Goal: Book appointment/travel/reservation

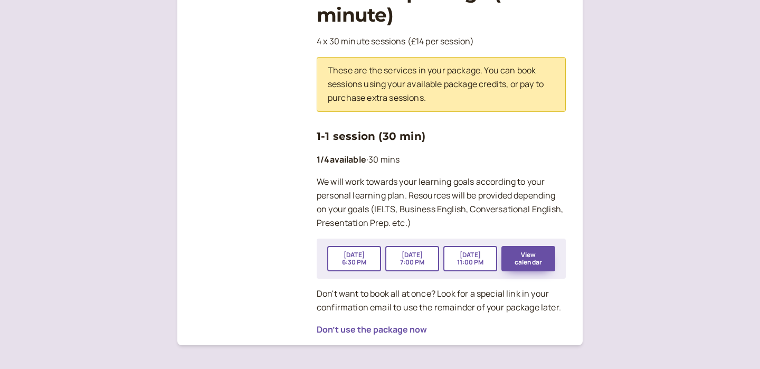
scroll to position [265, 0]
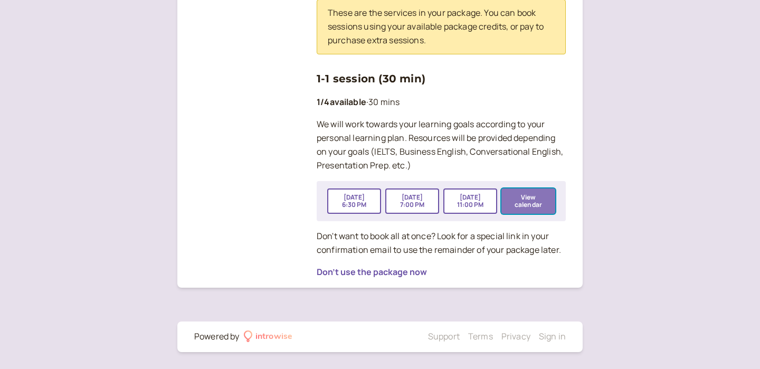
click at [539, 198] on button "View calendar" at bounding box center [529, 200] width 54 height 25
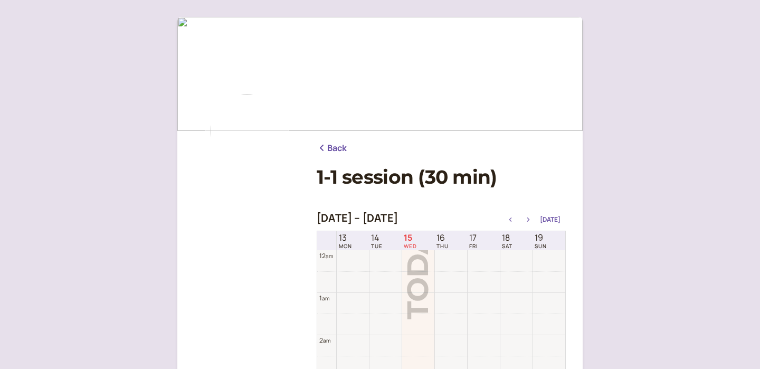
scroll to position [338, 0]
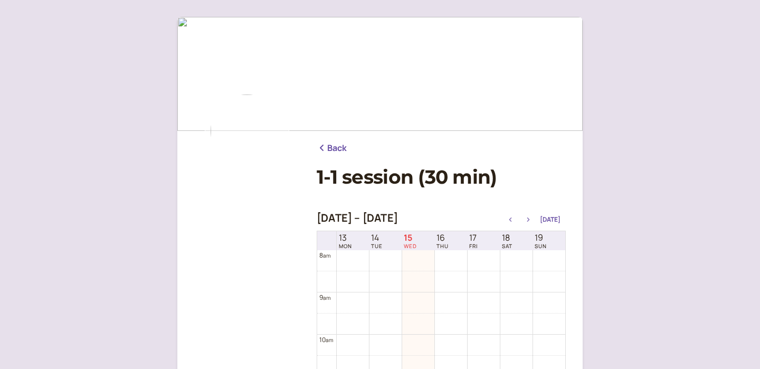
click at [533, 219] on icon "button" at bounding box center [528, 220] width 13 height 4
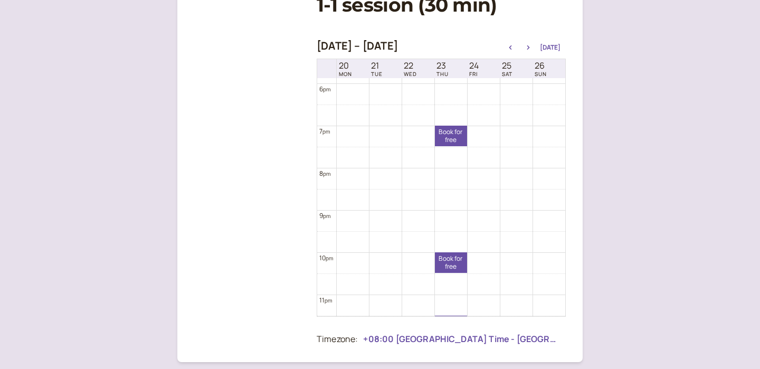
scroll to position [776, 0]
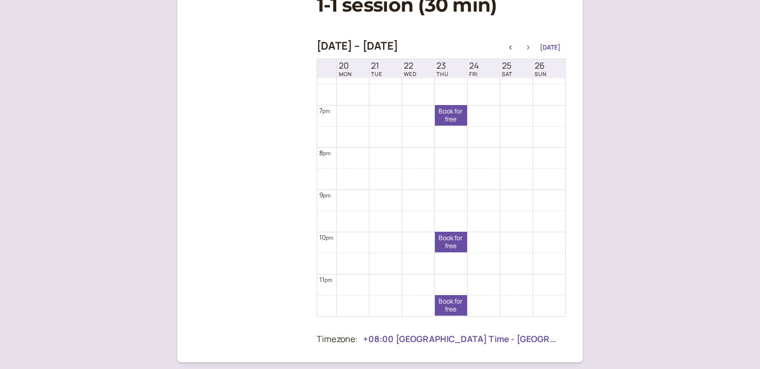
click at [530, 46] on icon "button" at bounding box center [528, 47] width 3 height 4
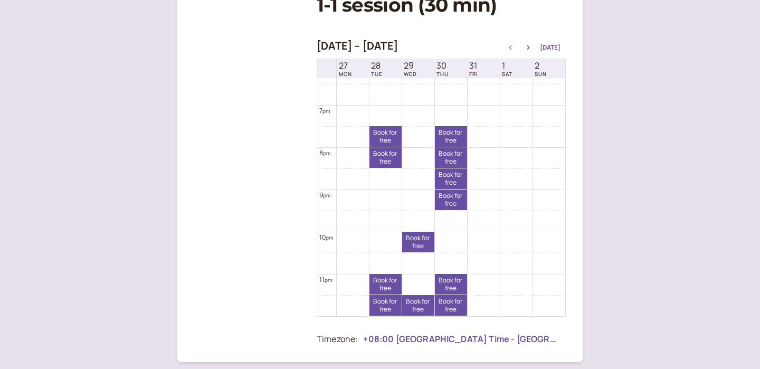
click at [514, 45] on button "button" at bounding box center [510, 47] width 13 height 7
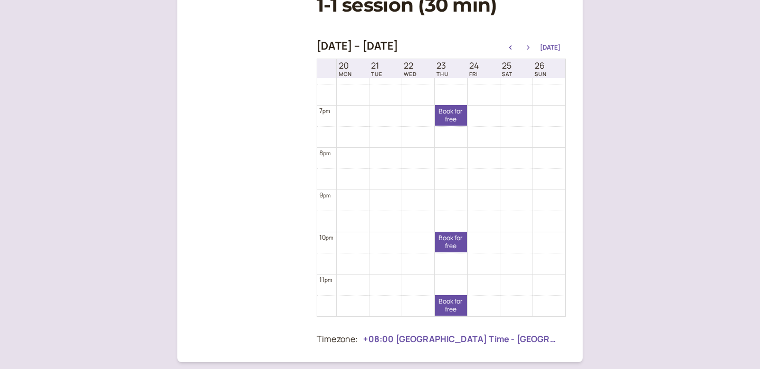
click at [530, 46] on icon "button" at bounding box center [528, 47] width 3 height 4
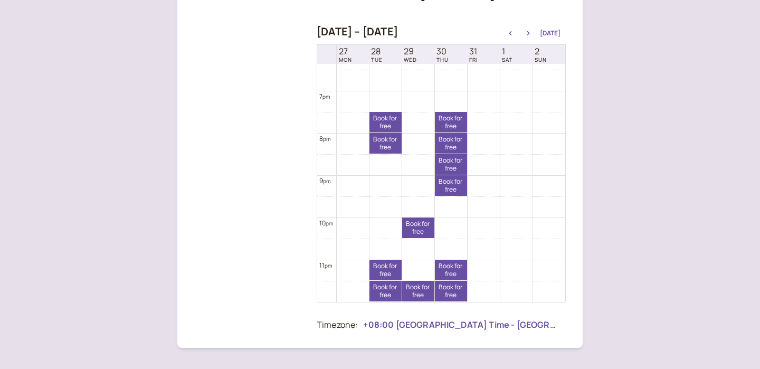
scroll to position [190, 0]
